Goal: Learn about a topic

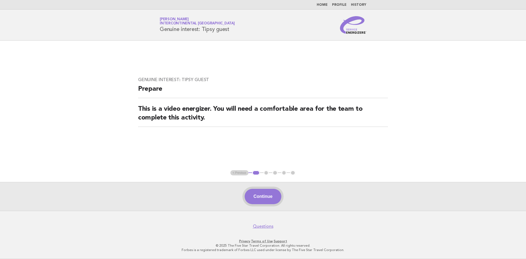
click at [257, 191] on button "Continue" at bounding box center [263, 196] width 36 height 15
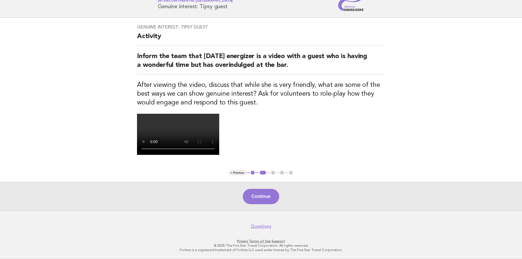
scroll to position [110, 0]
click at [247, 204] on button "Continue" at bounding box center [261, 196] width 36 height 15
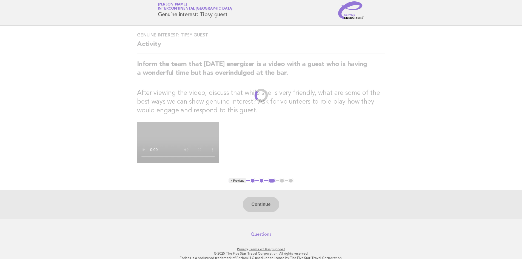
scroll to position [0, 0]
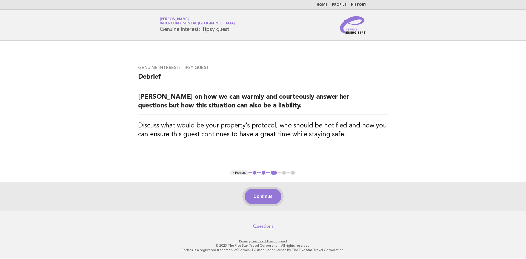
click at [256, 197] on button "Continue" at bounding box center [263, 196] width 36 height 15
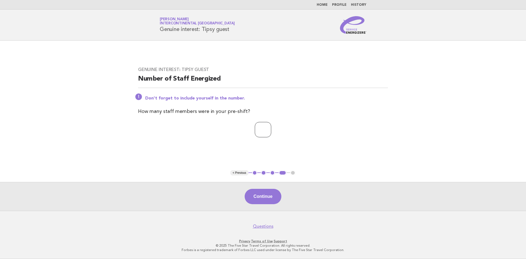
type input "*"
click at [271, 129] on input "*" at bounding box center [263, 129] width 16 height 15
click at [269, 197] on button "Continue" at bounding box center [263, 196] width 36 height 15
